Goal: Task Accomplishment & Management: Use online tool/utility

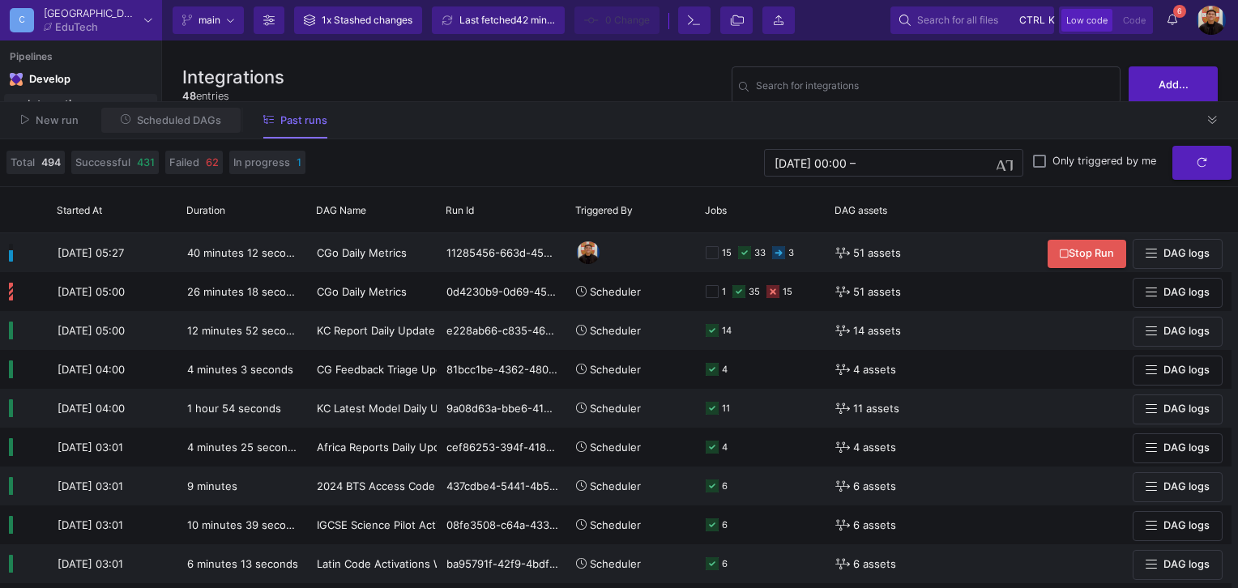
click at [219, 123] on button "Scheduled DAGs" at bounding box center [171, 120] width 140 height 25
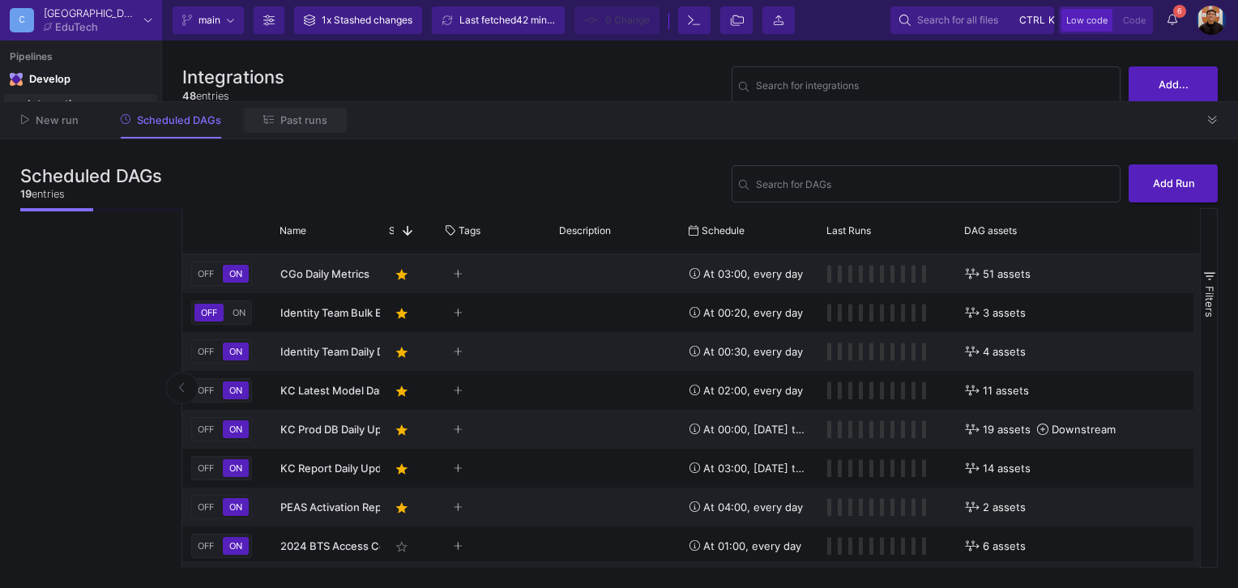
click at [288, 128] on button "Past runs" at bounding box center [295, 120] width 103 height 25
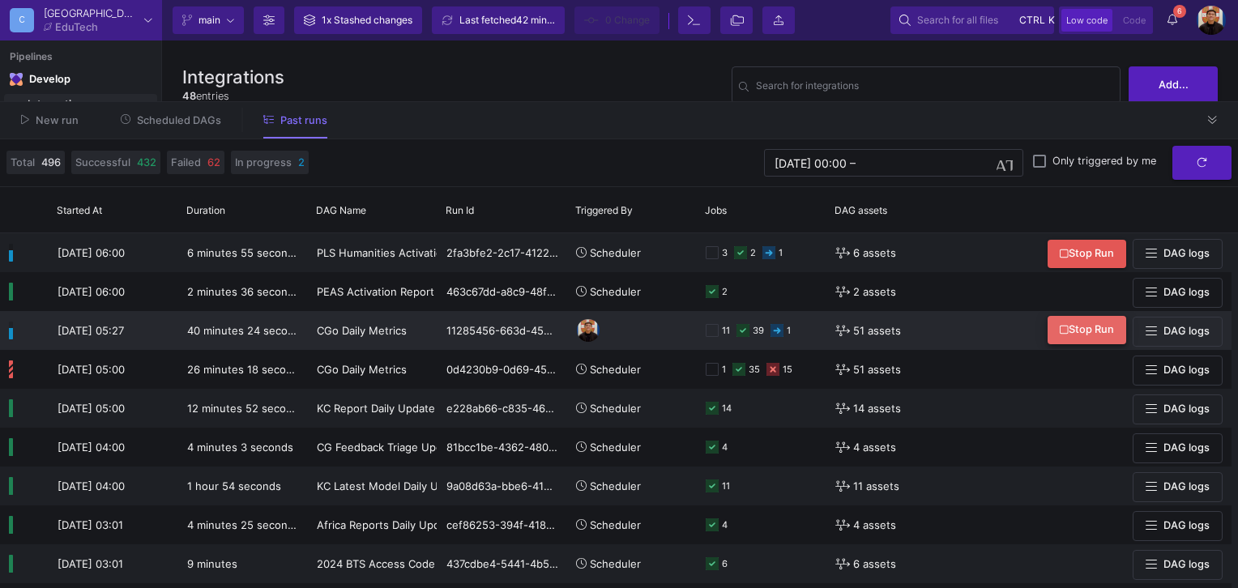
click at [1087, 334] on span "Stop Run" at bounding box center [1087, 329] width 54 height 12
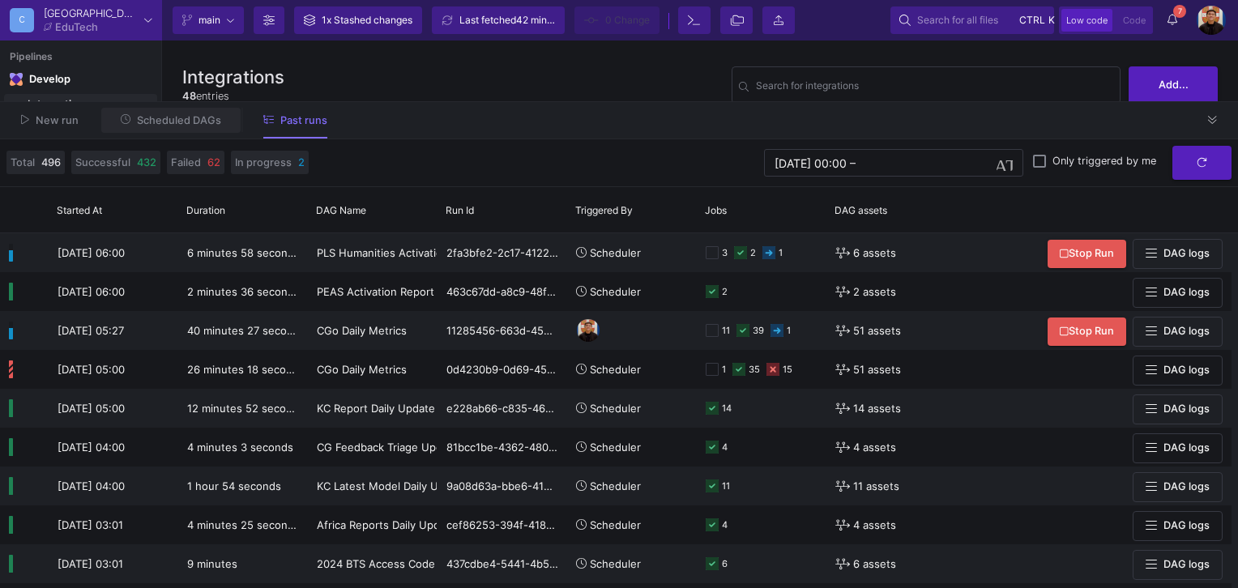
click at [186, 121] on span "Scheduled DAGs" at bounding box center [179, 120] width 84 height 12
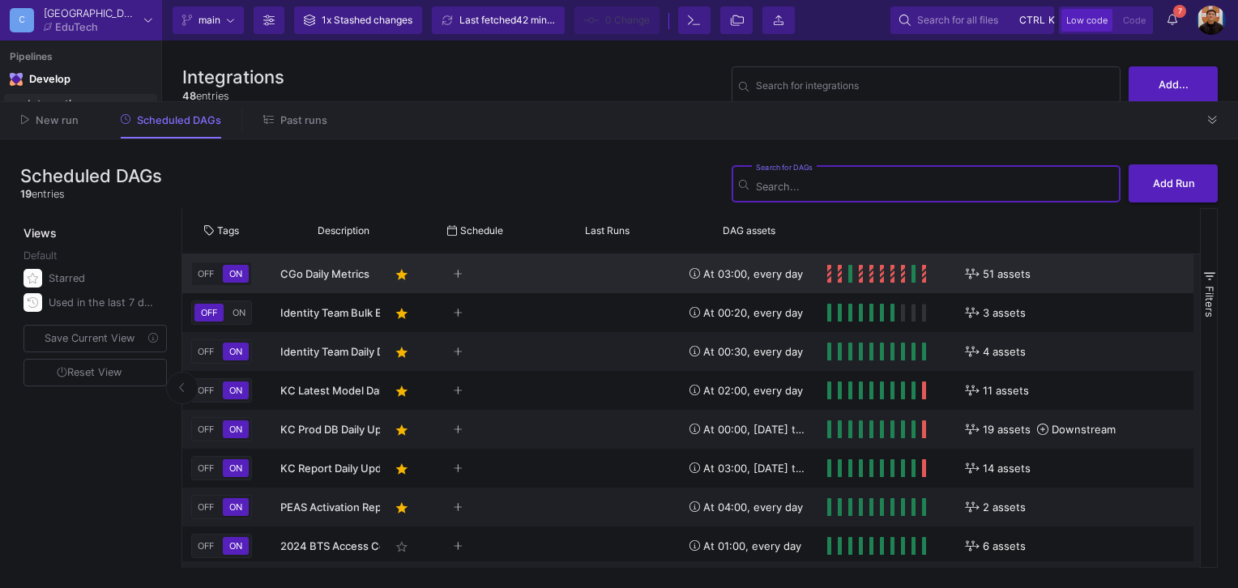
scroll to position [0, 249]
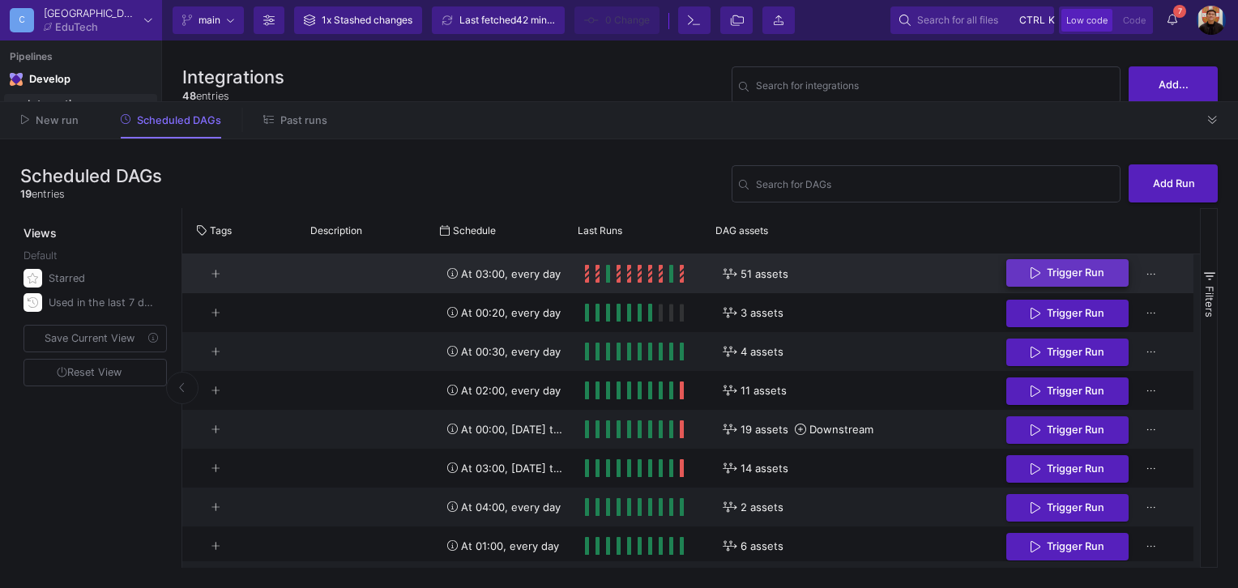
click at [1087, 286] on button "Trigger Run" at bounding box center [1067, 273] width 122 height 28
